Goal: Information Seeking & Learning: Compare options

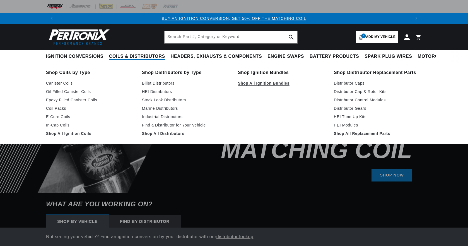
select select "1965"
select select "[GEOGRAPHIC_DATA]"
select select "318cid-5.2L"
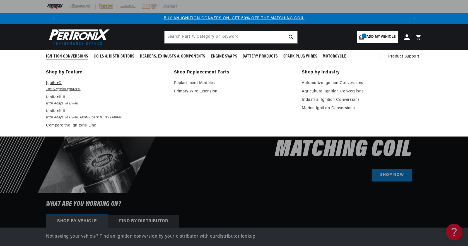
click at [56, 84] on p "Ignitor©" at bounding box center [106, 83] width 120 height 7
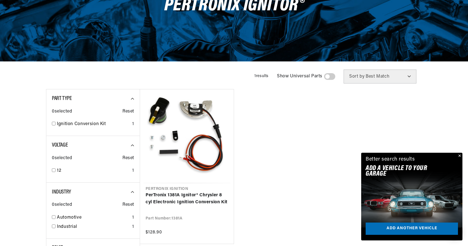
click at [460, 155] on button "Close" at bounding box center [459, 156] width 7 height 7
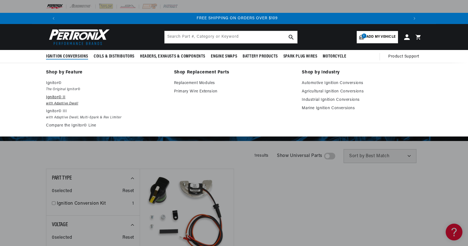
scroll to position [0, 697]
click at [52, 97] on p "Ignitor© II" at bounding box center [106, 97] width 120 height 7
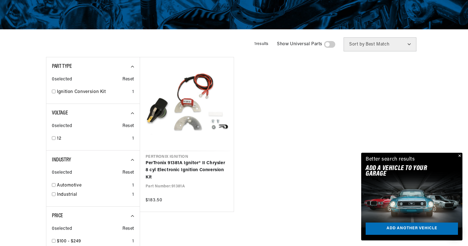
click at [461, 154] on button "Close" at bounding box center [459, 156] width 7 height 7
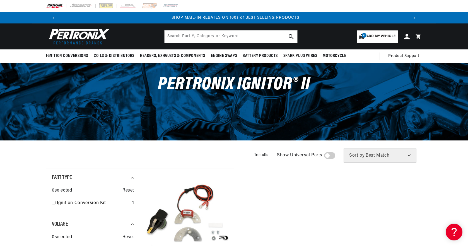
scroll to position [0, 0]
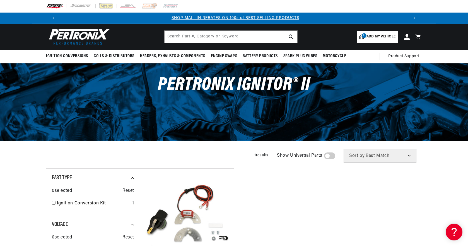
click at [363, 37] on span "2" at bounding box center [364, 35] width 5 height 5
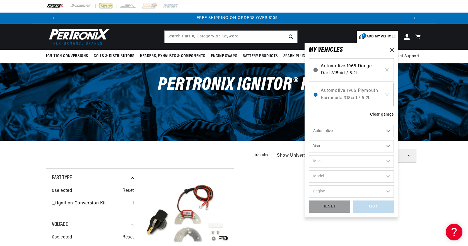
scroll to position [0, 697]
click at [418, 199] on ul "Pertronix Ignition PerTronix 91381A Ignitor® II Chrysler 8 cyl Electronic Ignit…" at bounding box center [281, 245] width 282 height 155
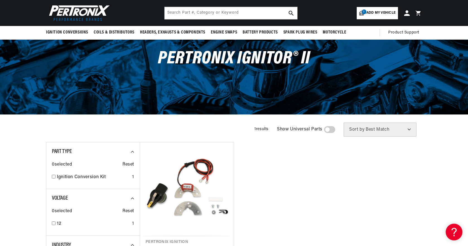
scroll to position [26, 0]
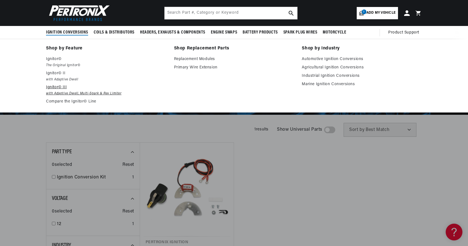
click at [58, 88] on p "Ignitor© III" at bounding box center [106, 87] width 120 height 7
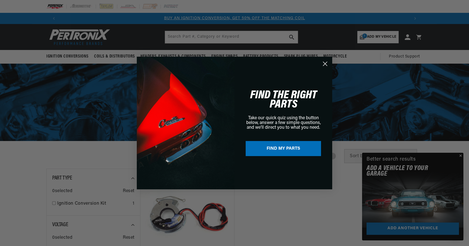
click at [325, 64] on icon "Close dialog" at bounding box center [325, 64] width 4 height 4
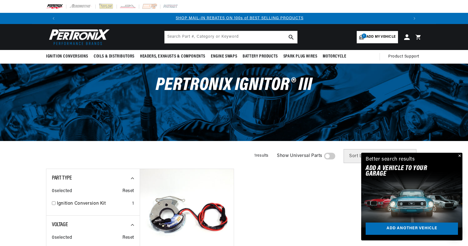
scroll to position [0, 349]
